Goal: Transaction & Acquisition: Book appointment/travel/reservation

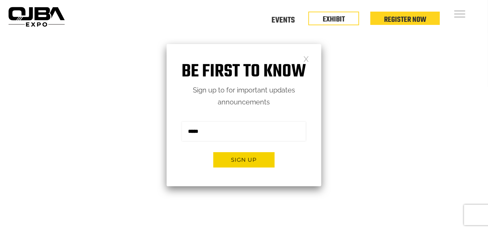
click at [269, 137] on input "email" at bounding box center [244, 131] width 124 height 19
type input "**********"
click at [258, 157] on button "Sign up" at bounding box center [244, 159] width 61 height 15
type input "**********"
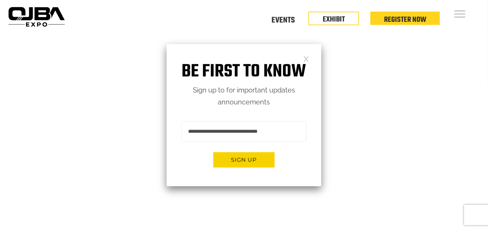
click at [258, 157] on button "Sign up" at bounding box center [244, 159] width 61 height 15
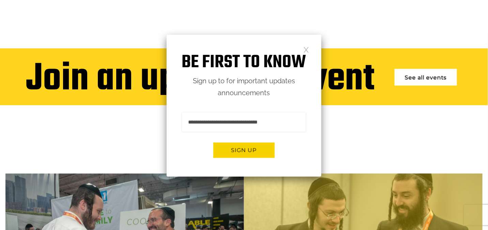
scroll to position [228, 0]
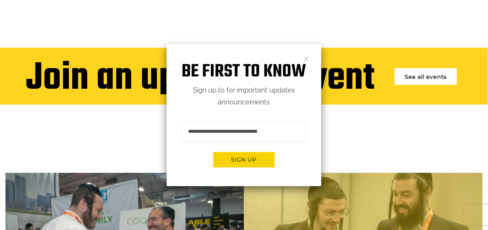
click at [258, 153] on button "Sign up" at bounding box center [244, 159] width 61 height 15
click at [287, 128] on input "**********" at bounding box center [244, 131] width 124 height 19
click at [247, 100] on p "Sign up to for important updates announcements" at bounding box center [244, 96] width 155 height 24
click at [302, 61] on h1 "Be first to know" at bounding box center [244, 71] width 155 height 21
click at [310, 59] on div "**********" at bounding box center [244, 115] width 155 height 142
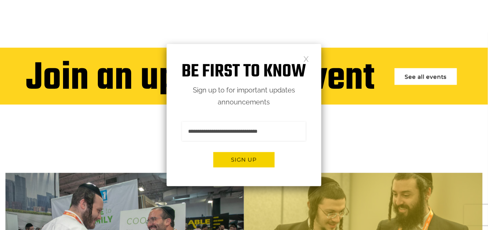
click at [307, 56] on link at bounding box center [307, 59] width 6 height 6
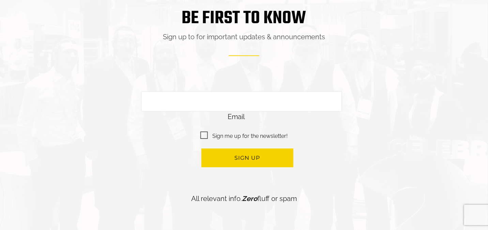
scroll to position [1463, 0]
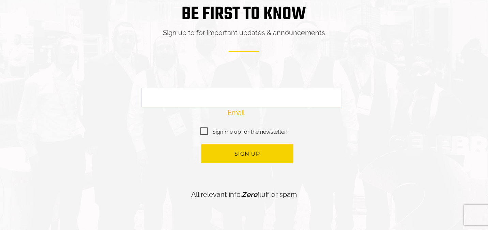
drag, startPoint x: 315, startPoint y: 57, endPoint x: 296, endPoint y: 86, distance: 34.4
click at [296, 88] on input "Email" at bounding box center [242, 97] width 200 height 19
type input "**********"
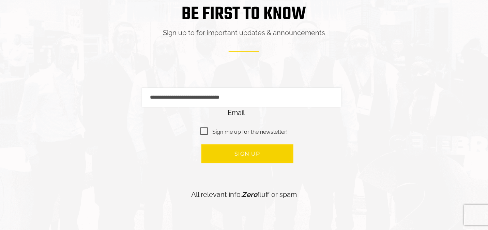
click at [281, 147] on button "Sign up" at bounding box center [248, 153] width 92 height 19
click at [334, 110] on span "**********" at bounding box center [244, 103] width 205 height 31
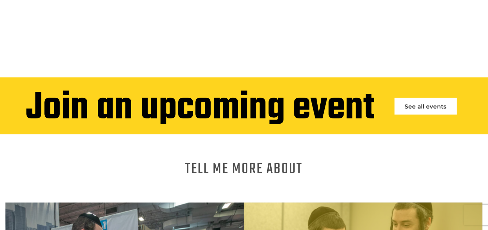
scroll to position [164, 0]
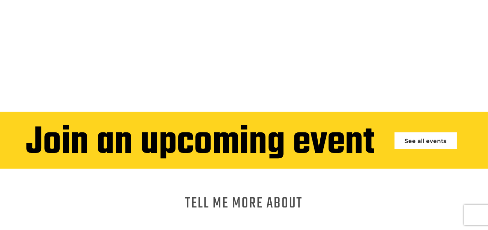
click at [454, 142] on link "See all events" at bounding box center [426, 140] width 62 height 17
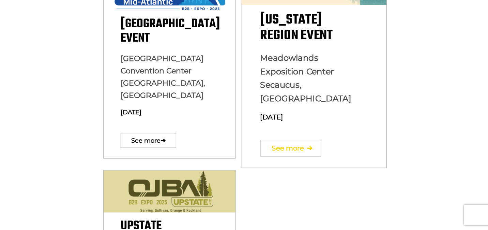
click at [313, 136] on span "➔" at bounding box center [310, 148] width 6 height 24
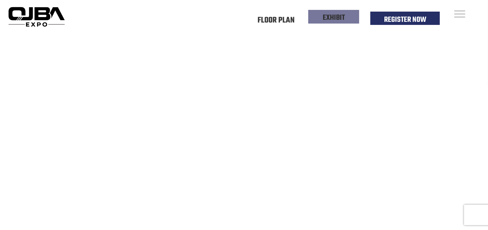
click at [329, 15] on link "EXHIBIT" at bounding box center [334, 18] width 22 height 12
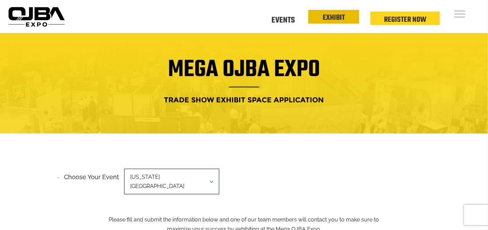
click at [330, 21] on link "EXHIBIT" at bounding box center [334, 18] width 22 height 12
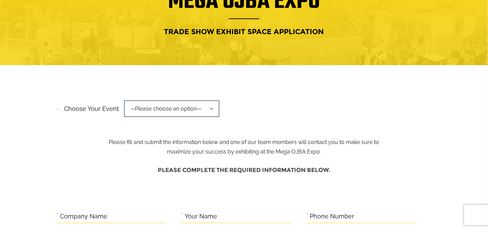
scroll to position [135, 0]
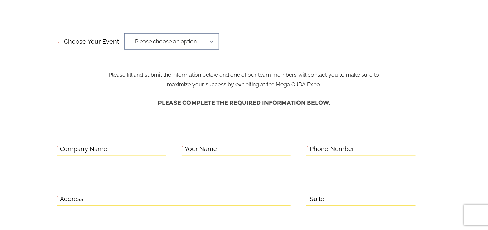
click at [196, 40] on span "—Please choose an option—" at bounding box center [172, 41] width 96 height 17
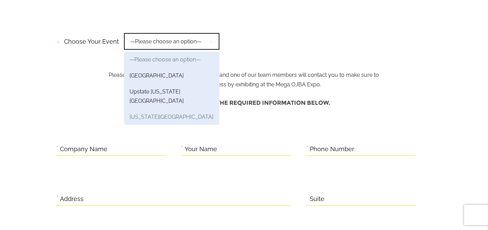
click at [186, 109] on link "[US_STATE][GEOGRAPHIC_DATA]" at bounding box center [172, 117] width 96 height 16
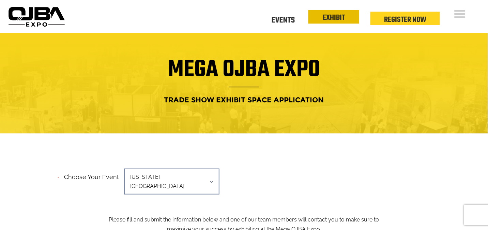
click at [335, 20] on link "EXHIBIT" at bounding box center [334, 18] width 22 height 12
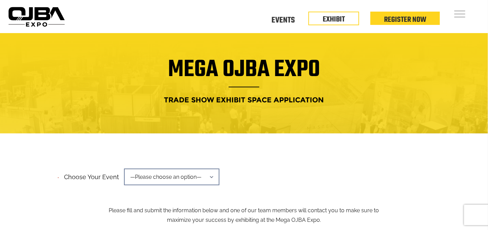
click at [305, 20] on li "Events" at bounding box center [283, 20] width 50 height 7
click at [281, 20] on link "Events" at bounding box center [283, 19] width 23 height 2
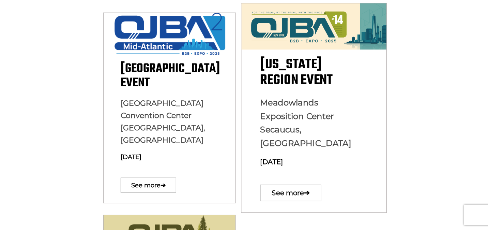
scroll to position [209, 0]
click at [272, 185] on link "See more ➔" at bounding box center [290, 193] width 61 height 16
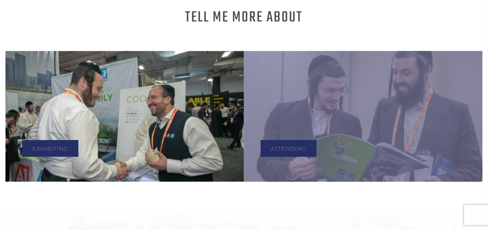
scroll to position [350, 0]
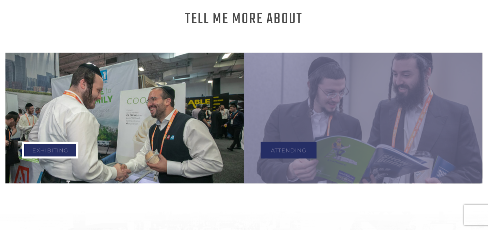
click at [61, 142] on link "Exhibiting" at bounding box center [50, 150] width 56 height 17
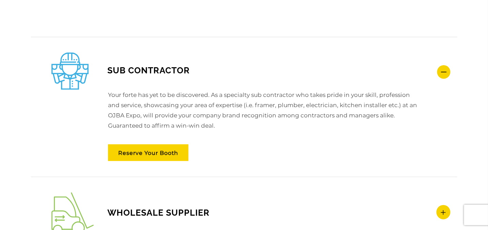
scroll to position [886, 0]
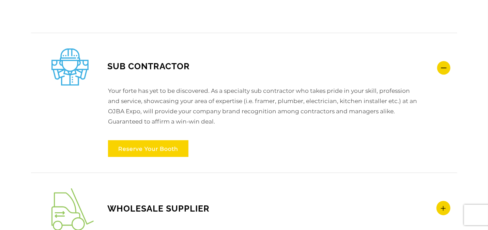
click at [177, 145] on link "Reserve Your Booth" at bounding box center [148, 148] width 81 height 17
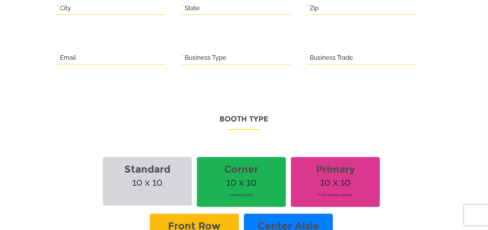
scroll to position [406, 0]
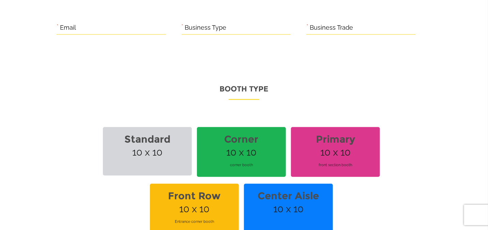
click at [176, 156] on span "Standard 10 x 10" at bounding box center [147, 151] width 89 height 48
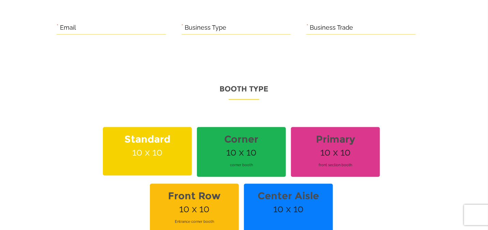
click at [221, 153] on span "Corner 10 x 10 corner booth" at bounding box center [241, 152] width 89 height 50
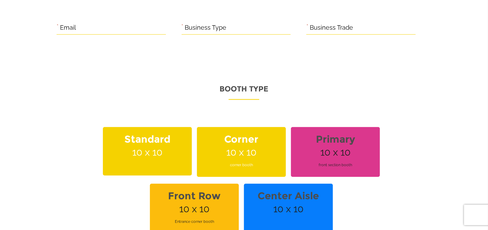
click at [163, 147] on span "Standard 10 x 10" at bounding box center [147, 151] width 89 height 48
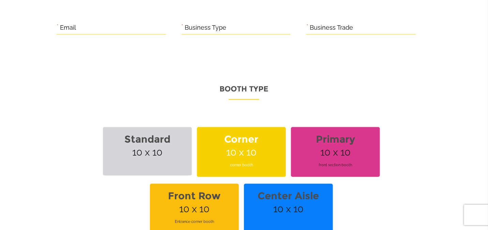
click at [244, 154] on span "Corner 10 x 10 corner booth" at bounding box center [241, 152] width 89 height 50
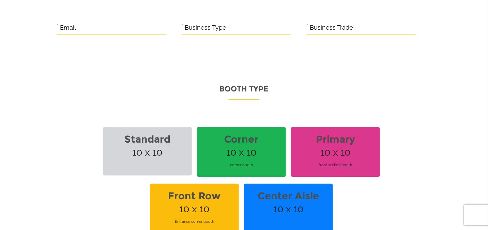
click at [261, 152] on span "Corner 10 x 10 corner booth" at bounding box center [241, 152] width 89 height 50
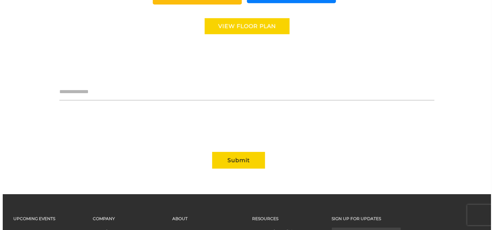
scroll to position [637, 0]
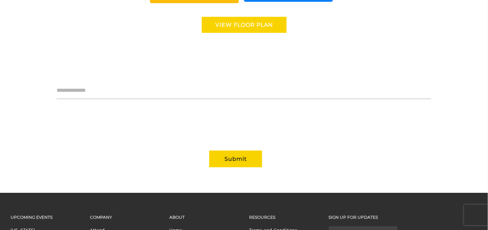
click at [268, 18] on link "View floor Plan" at bounding box center [244, 25] width 85 height 16
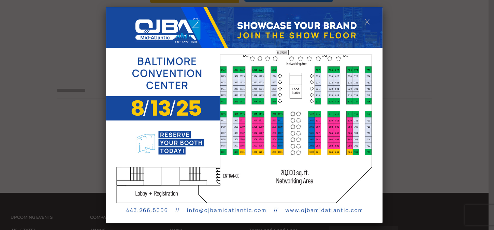
click at [365, 20] on link at bounding box center [367, 21] width 6 height 6
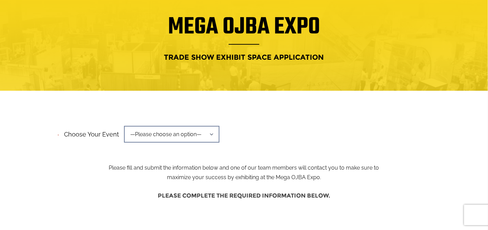
scroll to position [0, 0]
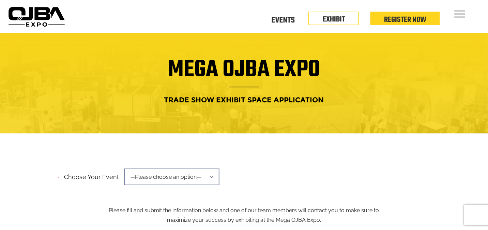
click at [179, 175] on span "—Please choose an option—" at bounding box center [172, 177] width 96 height 17
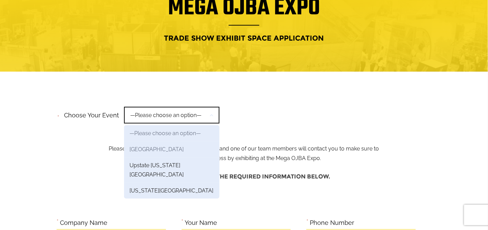
scroll to position [65, 0]
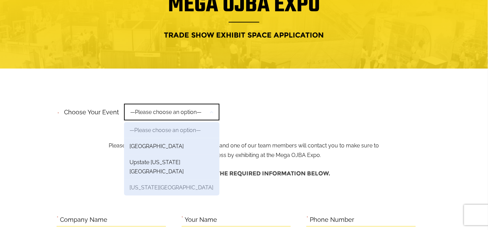
click at [176, 179] on link "[US_STATE][GEOGRAPHIC_DATA]" at bounding box center [172, 187] width 96 height 16
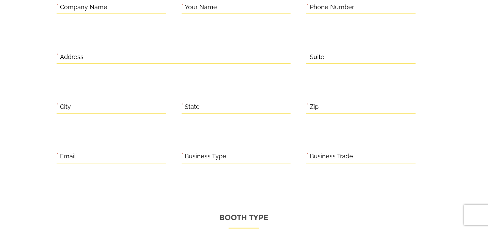
scroll to position [288, 0]
